Goal: Check status: Check status

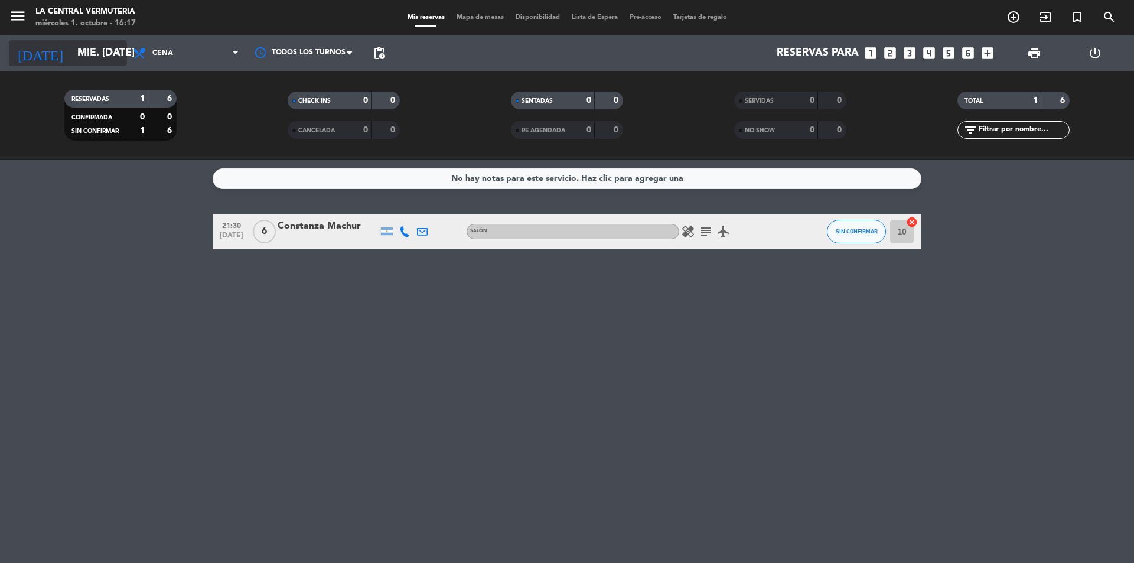
click at [86, 61] on input "mié. [DATE]" at bounding box center [139, 53] width 137 height 24
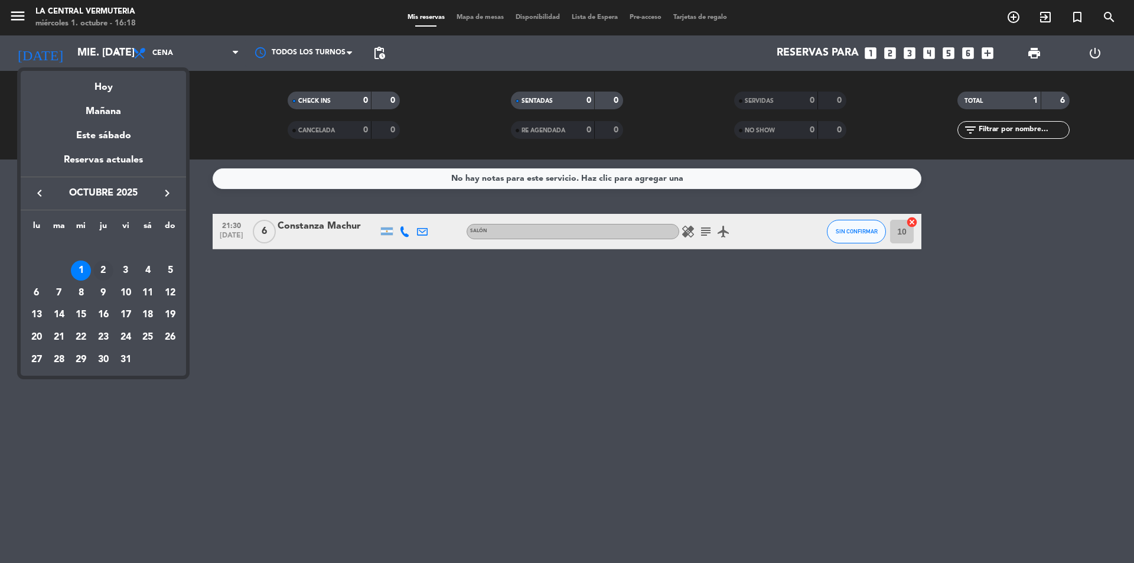
click at [105, 268] on div "2" at bounding box center [103, 270] width 20 height 20
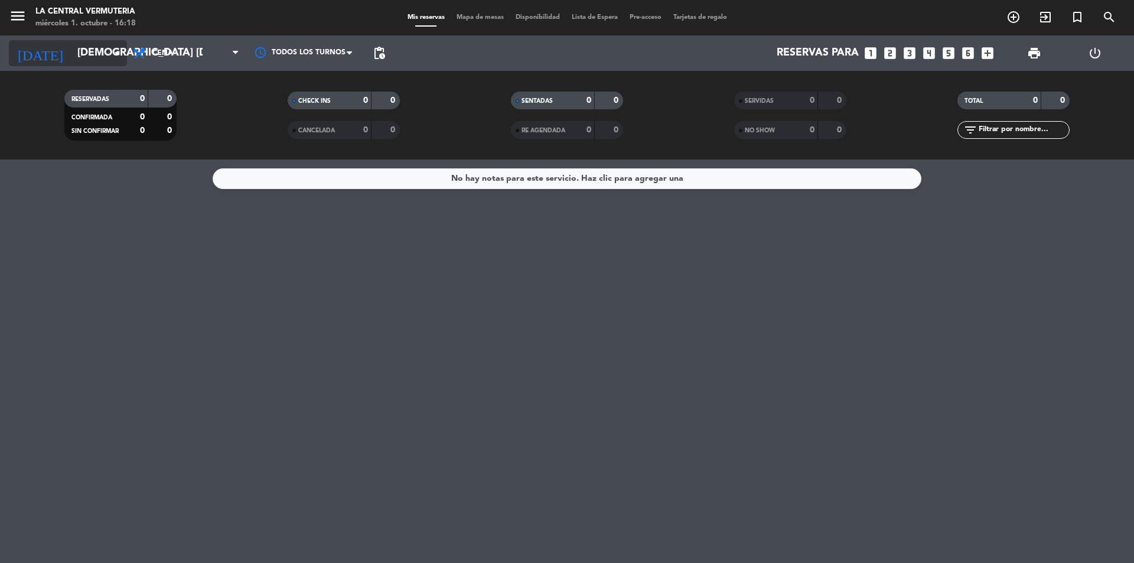
click at [78, 47] on input "[DEMOGRAPHIC_DATA] [DATE]" at bounding box center [139, 53] width 137 height 24
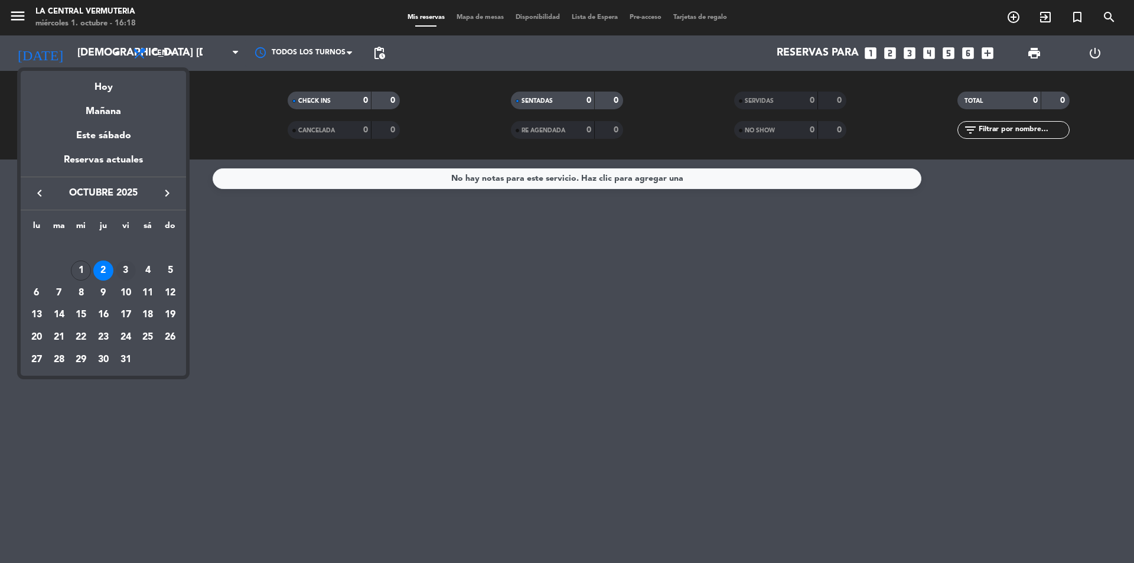
click at [119, 273] on div "3" at bounding box center [126, 270] width 20 height 20
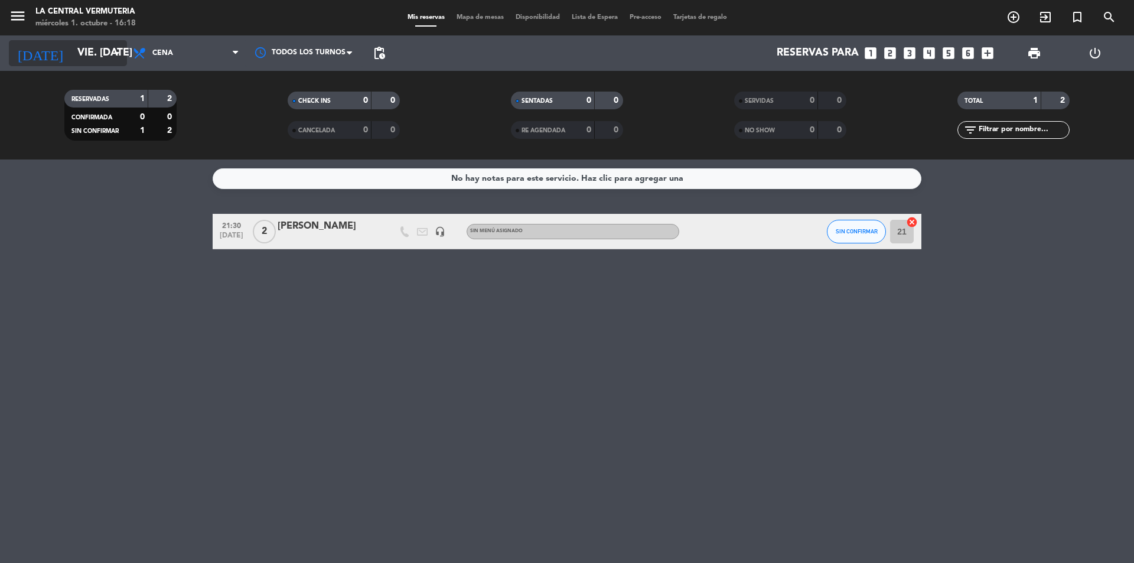
click at [90, 56] on input "vie. [DATE]" at bounding box center [139, 53] width 137 height 24
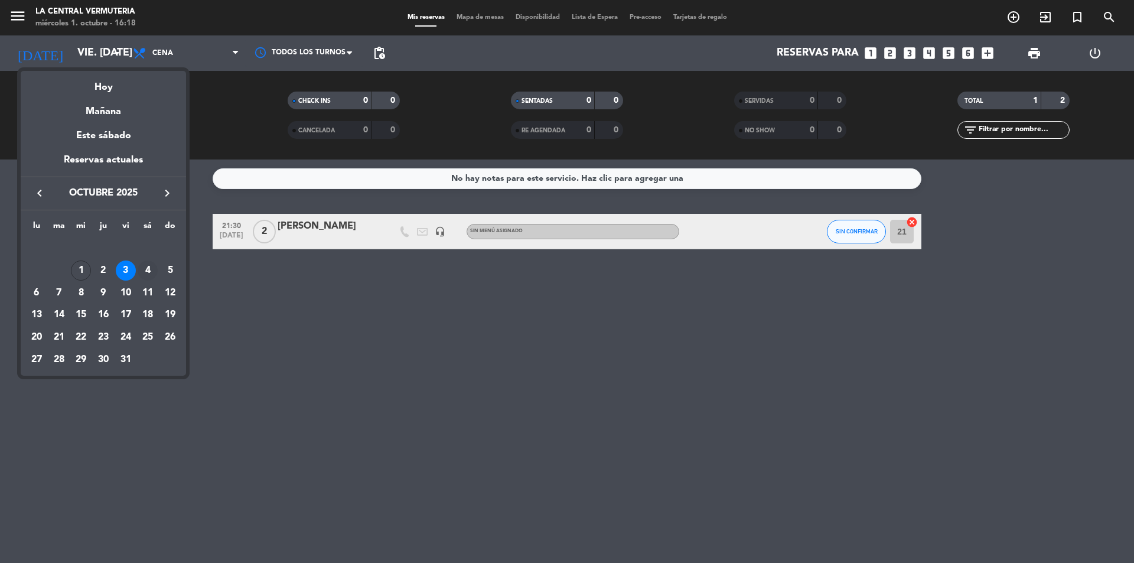
click at [150, 272] on div "4" at bounding box center [148, 270] width 20 height 20
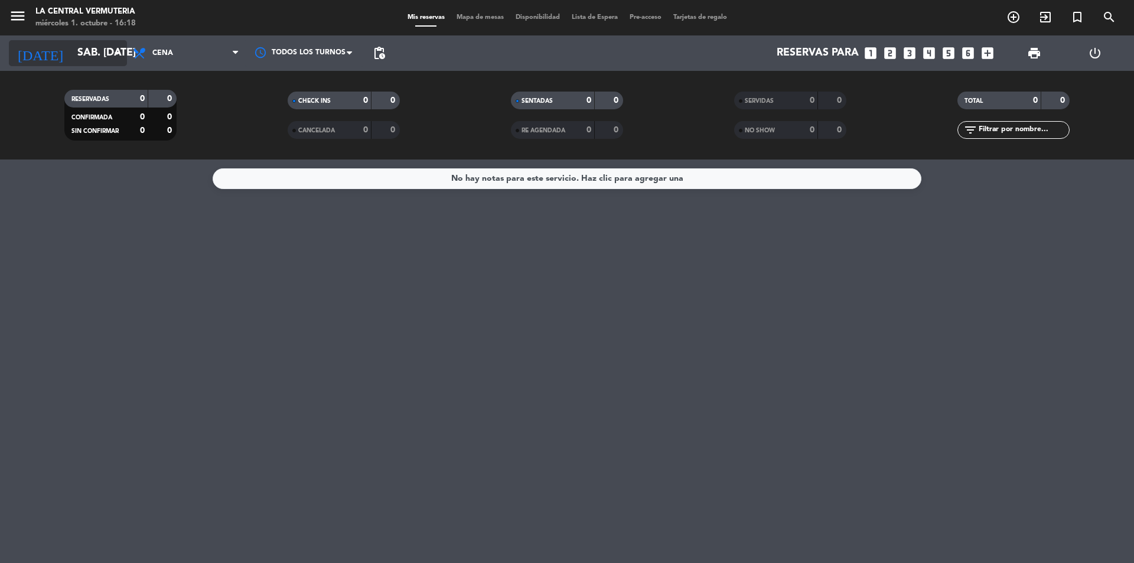
click at [71, 62] on input "sáb. [DATE]" at bounding box center [139, 53] width 137 height 24
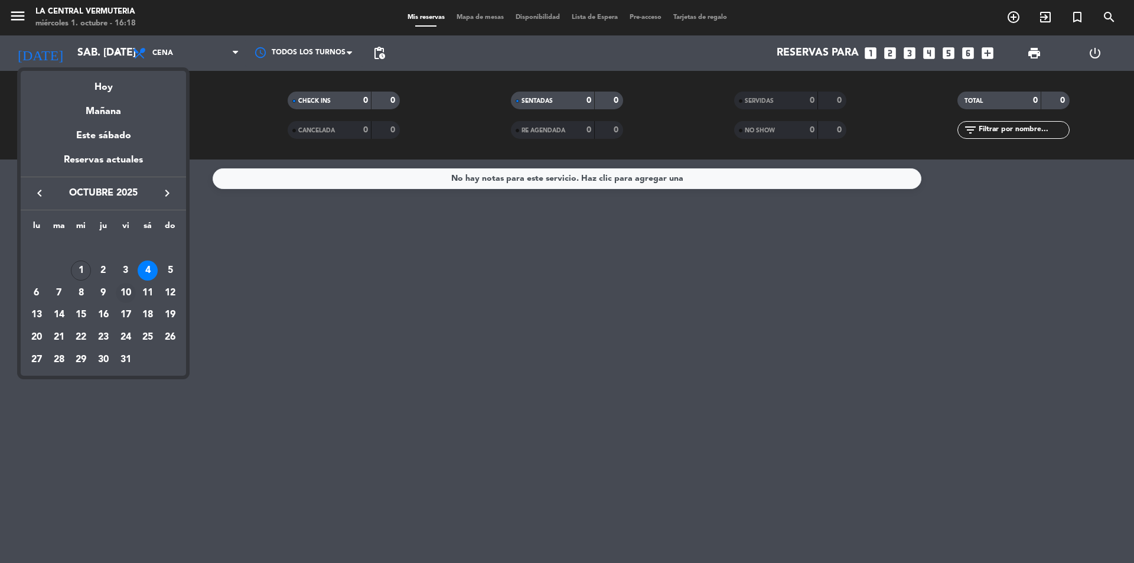
click at [123, 294] on div "10" at bounding box center [126, 293] width 20 height 20
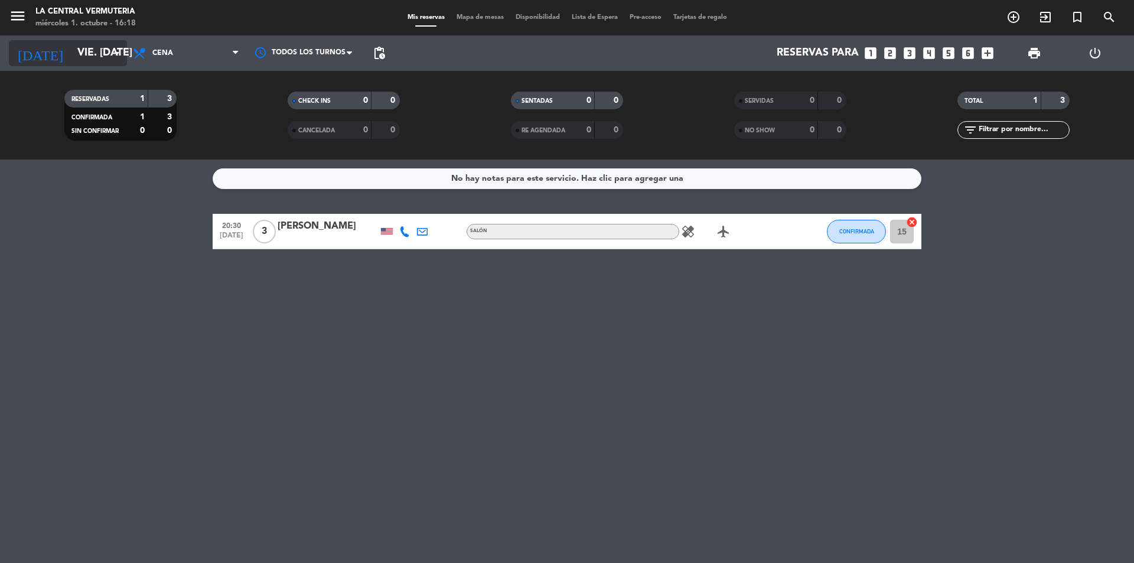
click at [109, 61] on input "vie. [DATE]" at bounding box center [139, 53] width 137 height 24
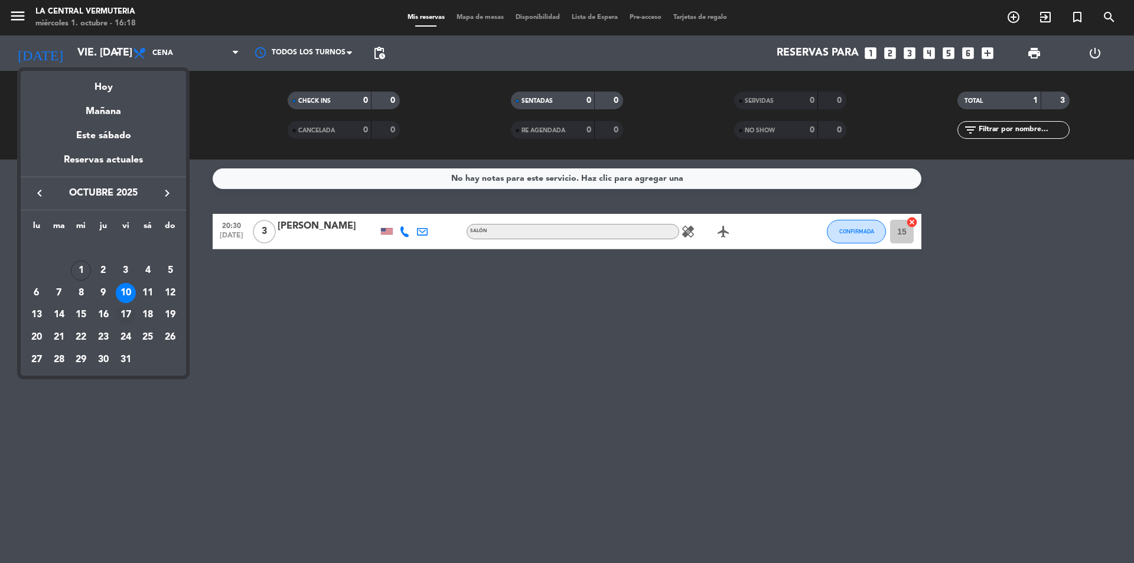
click at [126, 314] on div "17" at bounding box center [126, 315] width 20 height 20
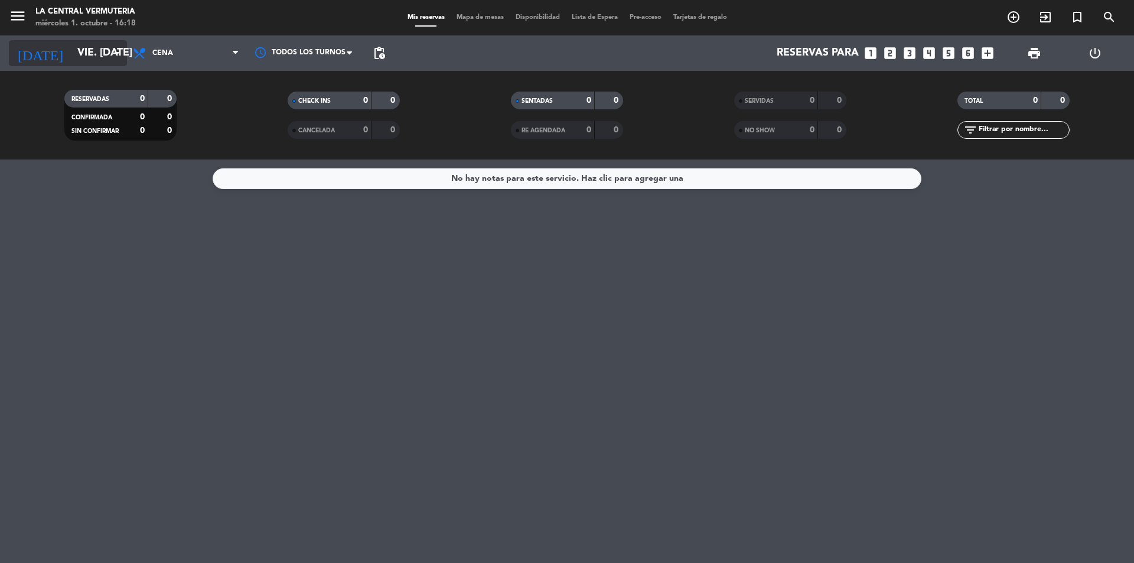
click at [110, 61] on input "vie. [DATE]" at bounding box center [139, 53] width 137 height 24
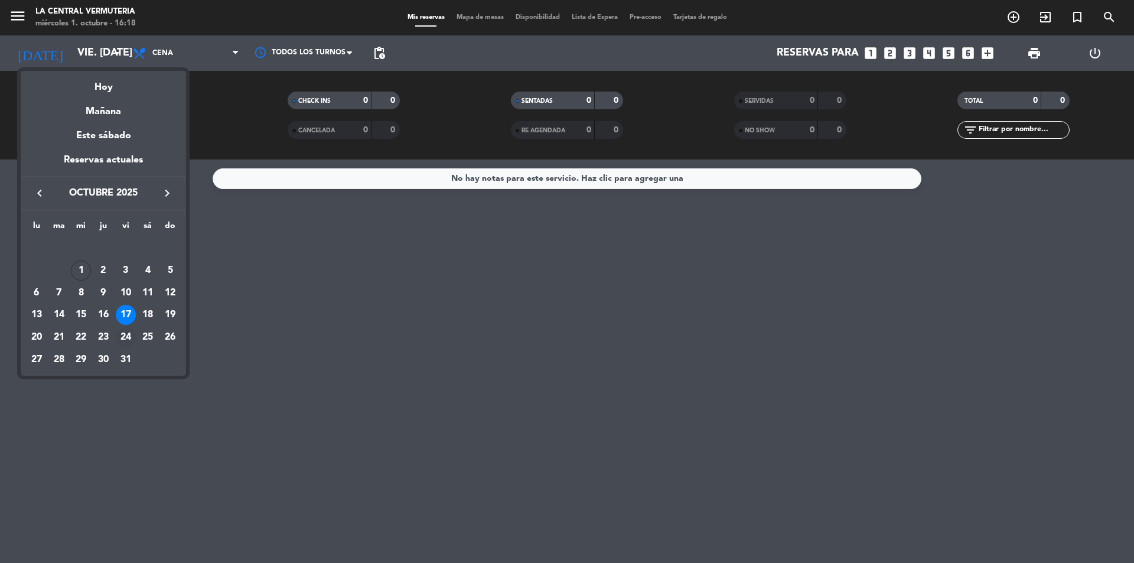
click at [124, 339] on div "24" at bounding box center [126, 337] width 20 height 20
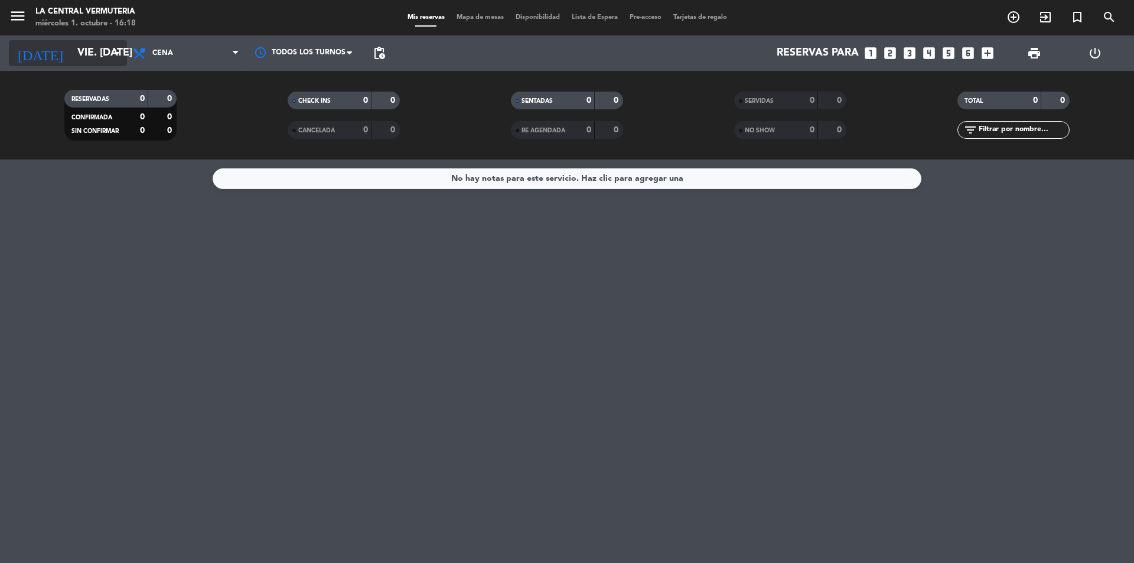
click at [110, 60] on input "vie. [DATE]" at bounding box center [139, 53] width 137 height 24
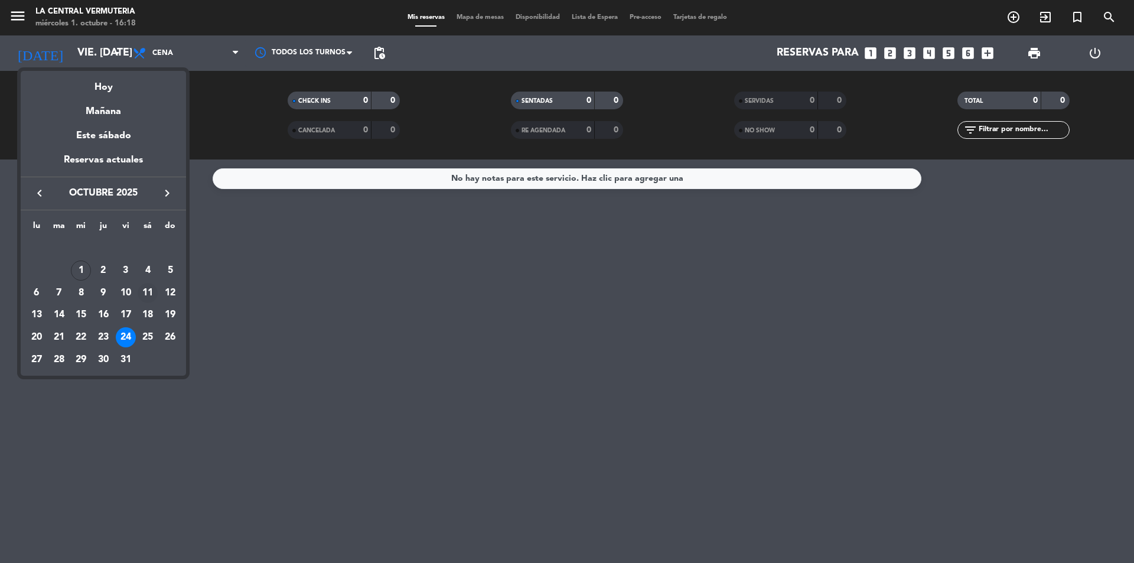
click at [144, 288] on div "11" at bounding box center [148, 293] width 20 height 20
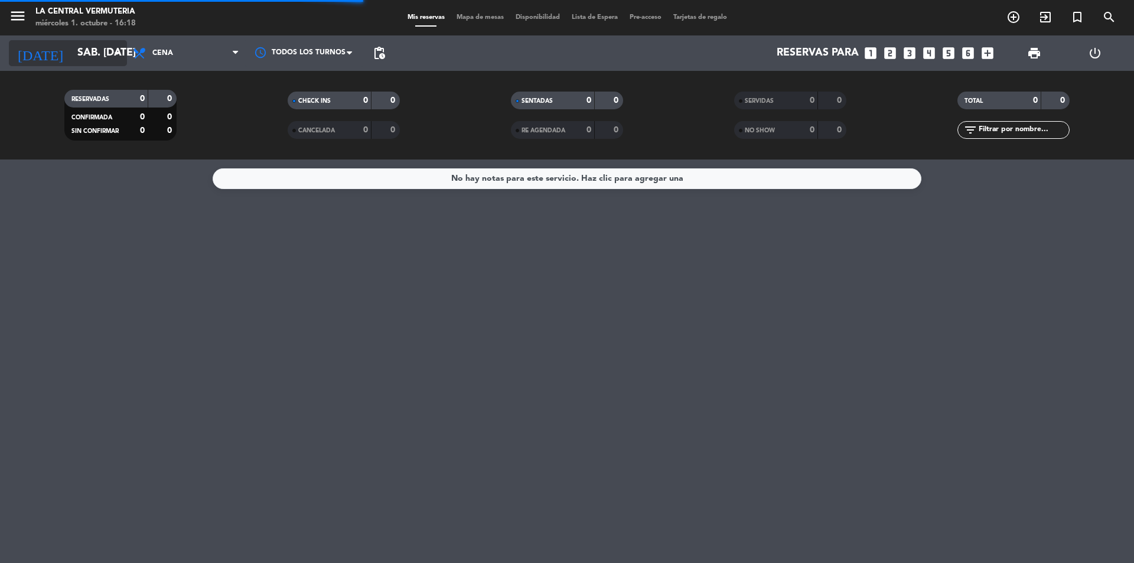
click at [86, 50] on input "sáb. [DATE]" at bounding box center [139, 53] width 137 height 24
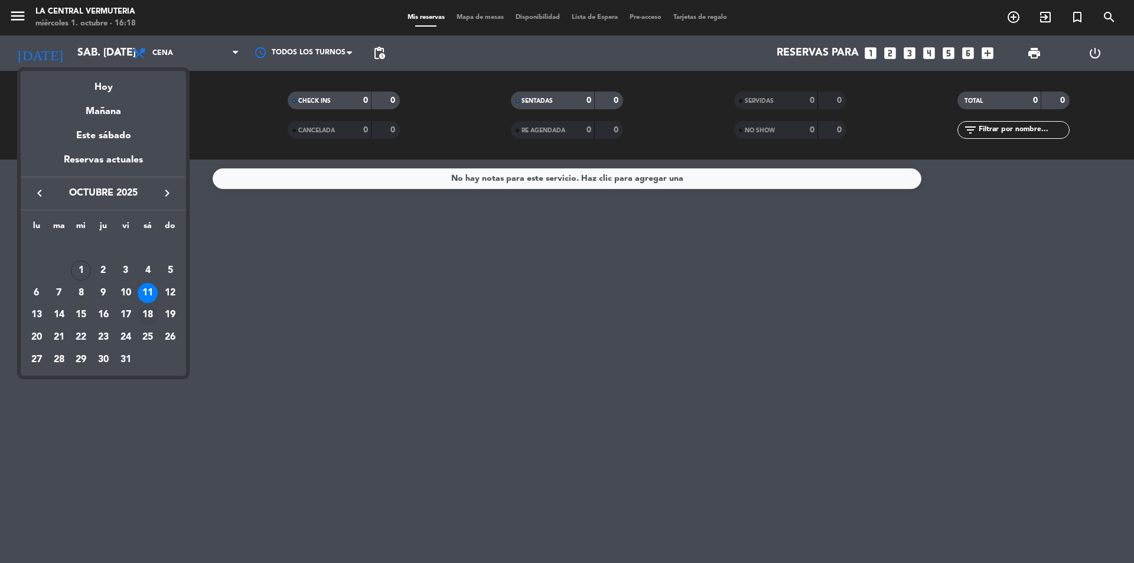
click at [147, 309] on div "18" at bounding box center [148, 315] width 20 height 20
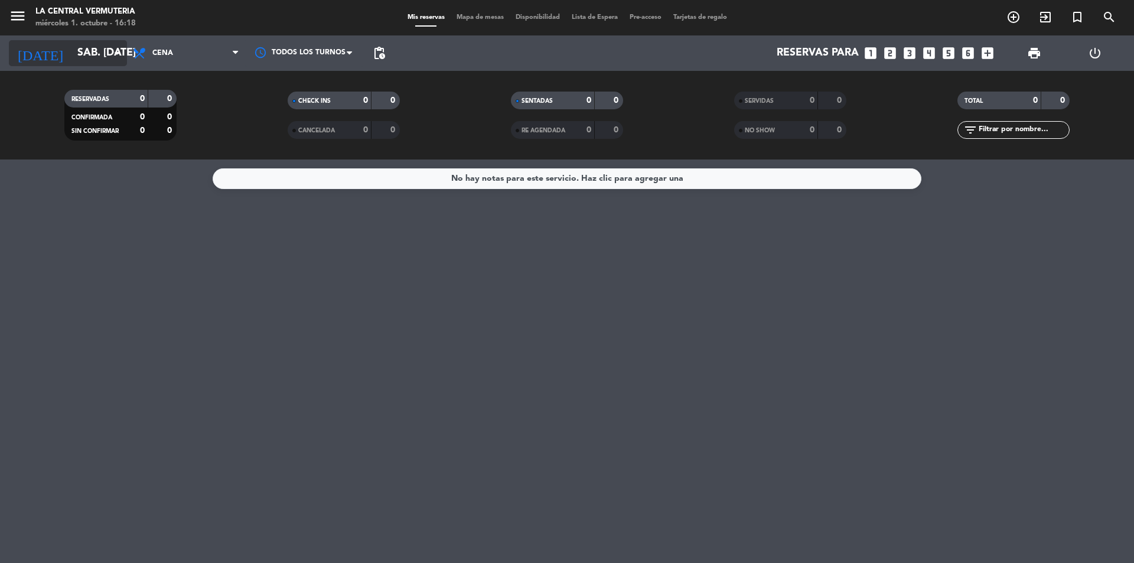
click at [109, 56] on input "sáb. [DATE]" at bounding box center [139, 53] width 137 height 24
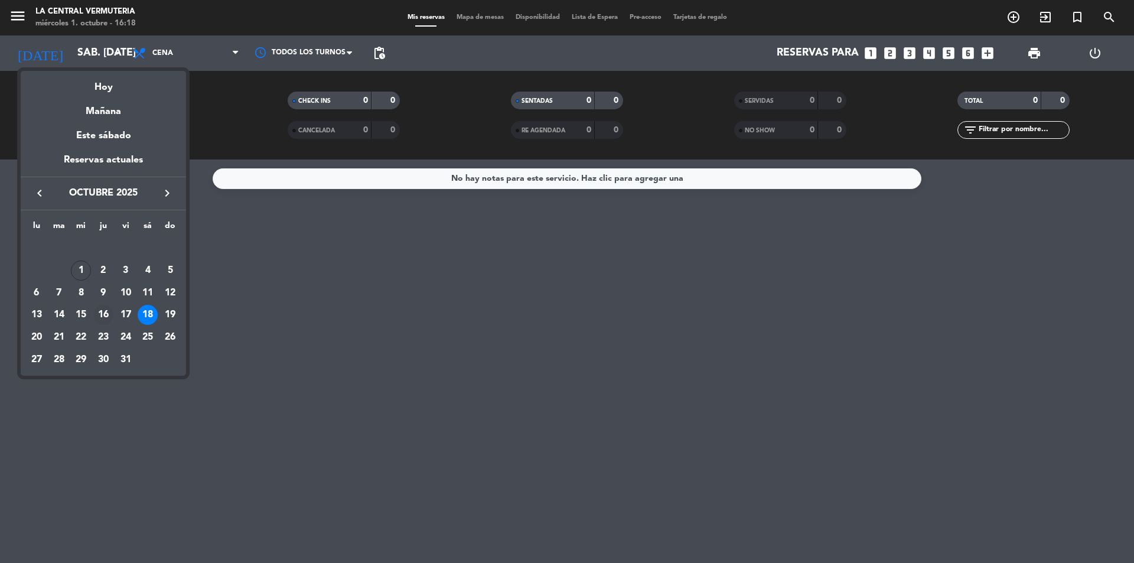
click at [101, 314] on div "16" at bounding box center [103, 315] width 20 height 20
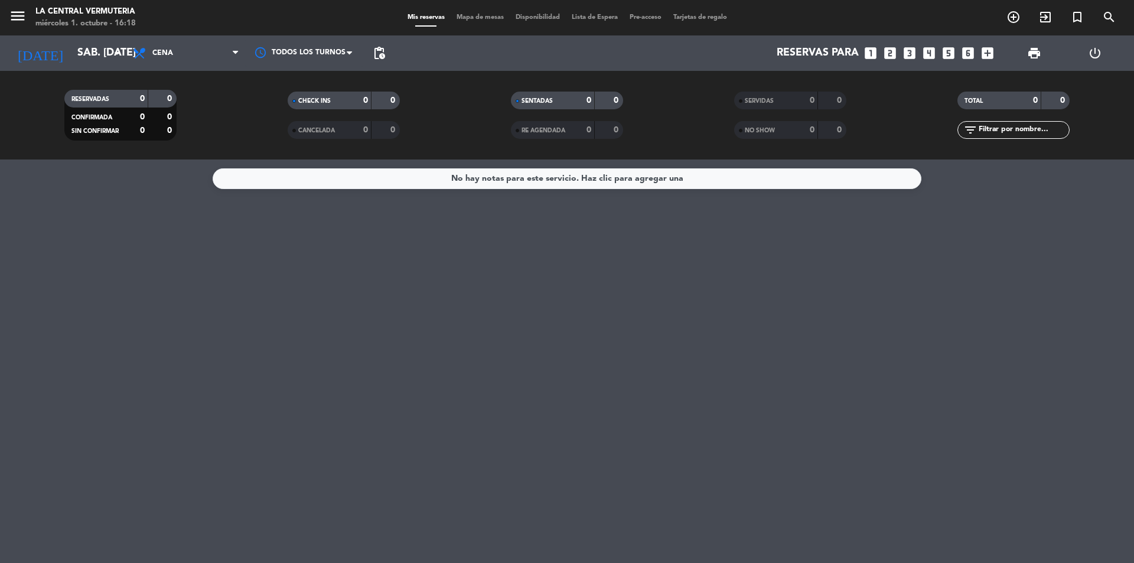
type input "[DEMOGRAPHIC_DATA] [DATE]"
